Goal: Task Accomplishment & Management: Manage account settings

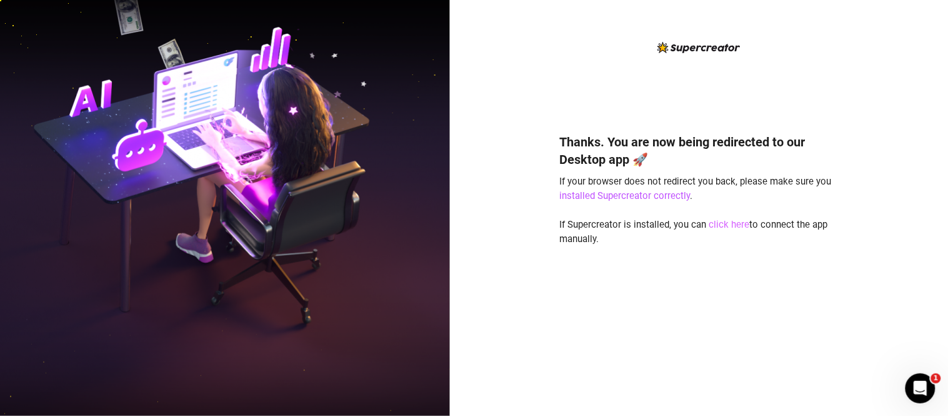
click at [720, 223] on link "click here" at bounding box center [730, 224] width 41 height 11
click at [738, 222] on link "click here" at bounding box center [730, 224] width 41 height 11
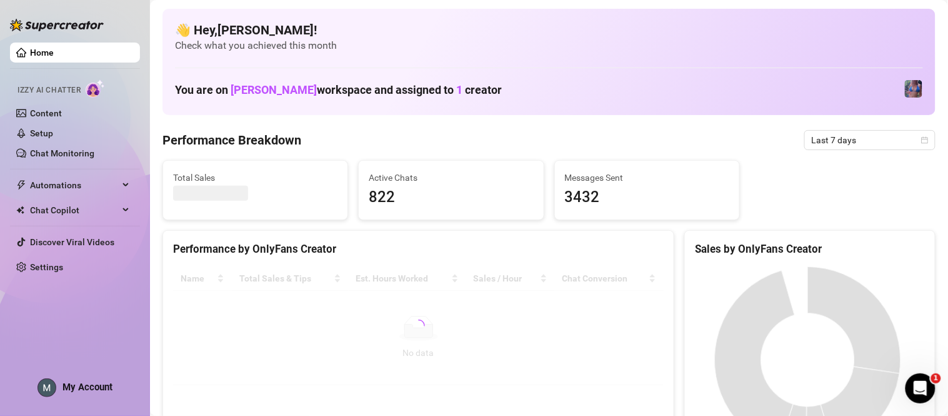
click at [105, 383] on span "My Account" at bounding box center [88, 386] width 50 height 11
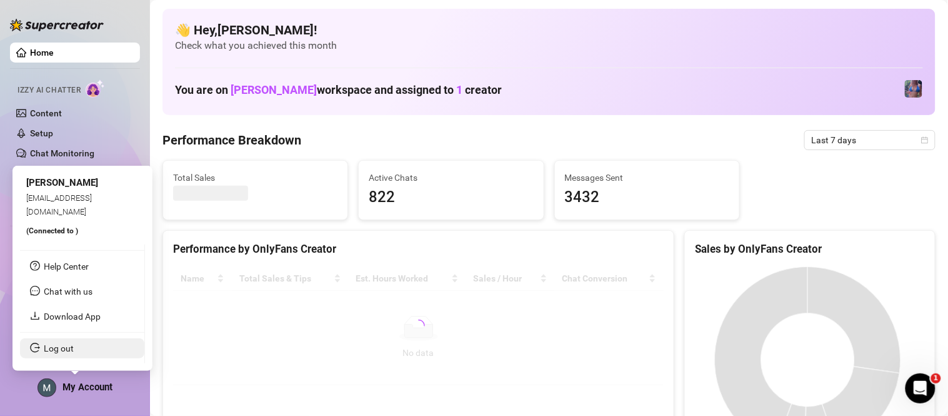
click at [72, 348] on link "Log out" at bounding box center [59, 348] width 30 height 10
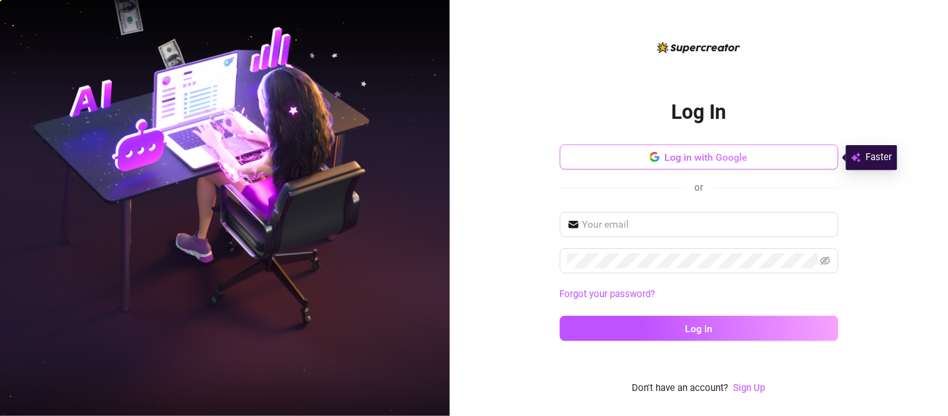
click at [705, 158] on span "Log in with Google" at bounding box center [706, 157] width 83 height 12
